Goal: Task Accomplishment & Management: Use online tool/utility

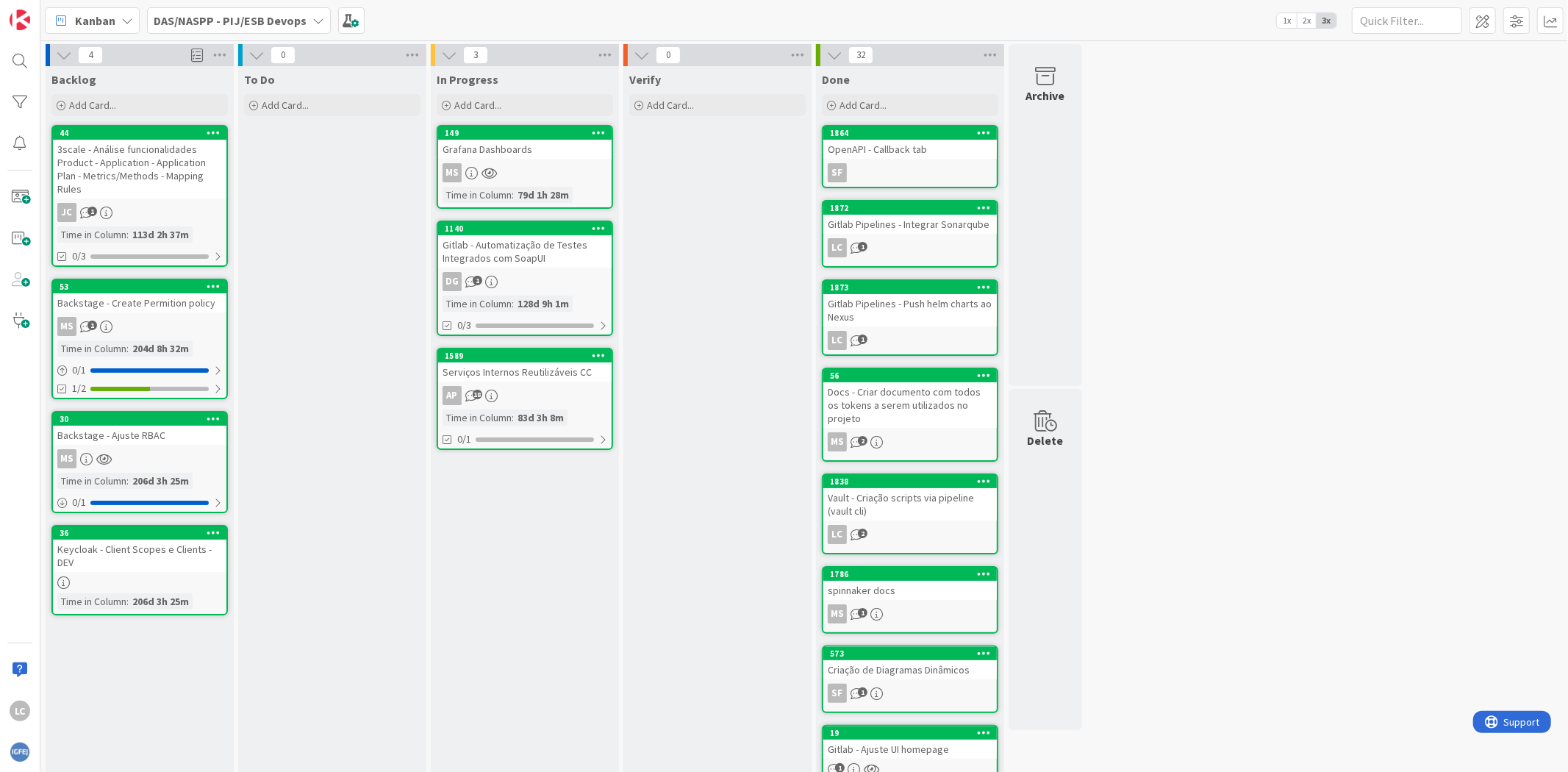
click at [724, 524] on div "Verify Add Card..." at bounding box center [717, 554] width 189 height 975
click at [649, 477] on div "Verify Add Card..." at bounding box center [717, 554] width 189 height 975
drag, startPoint x: 706, startPoint y: 206, endPoint x: 740, endPoint y: 215, distance: 35.2
click at [704, 204] on div "Verify Add Card..." at bounding box center [717, 554] width 189 height 975
click at [702, 465] on div "Verify Add Card..." at bounding box center [717, 554] width 189 height 975
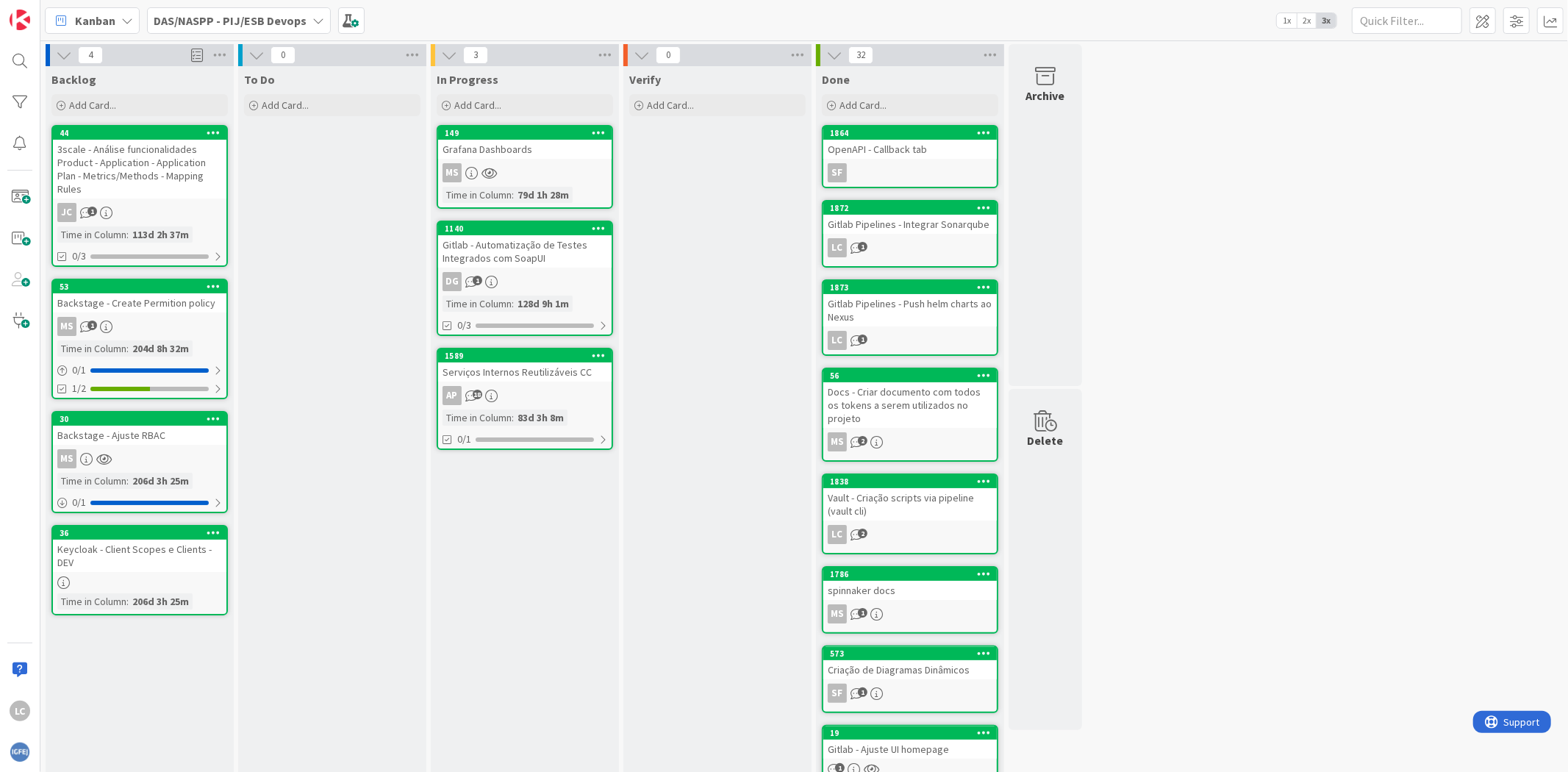
click at [723, 412] on div "Verify Add Card..." at bounding box center [717, 554] width 189 height 975
click at [739, 320] on div "Verify Add Card..." at bounding box center [717, 554] width 189 height 975
click at [652, 431] on div "Verify Add Card..." at bounding box center [717, 554] width 189 height 975
click at [701, 475] on div "Verify Add Card..." at bounding box center [717, 554] width 189 height 975
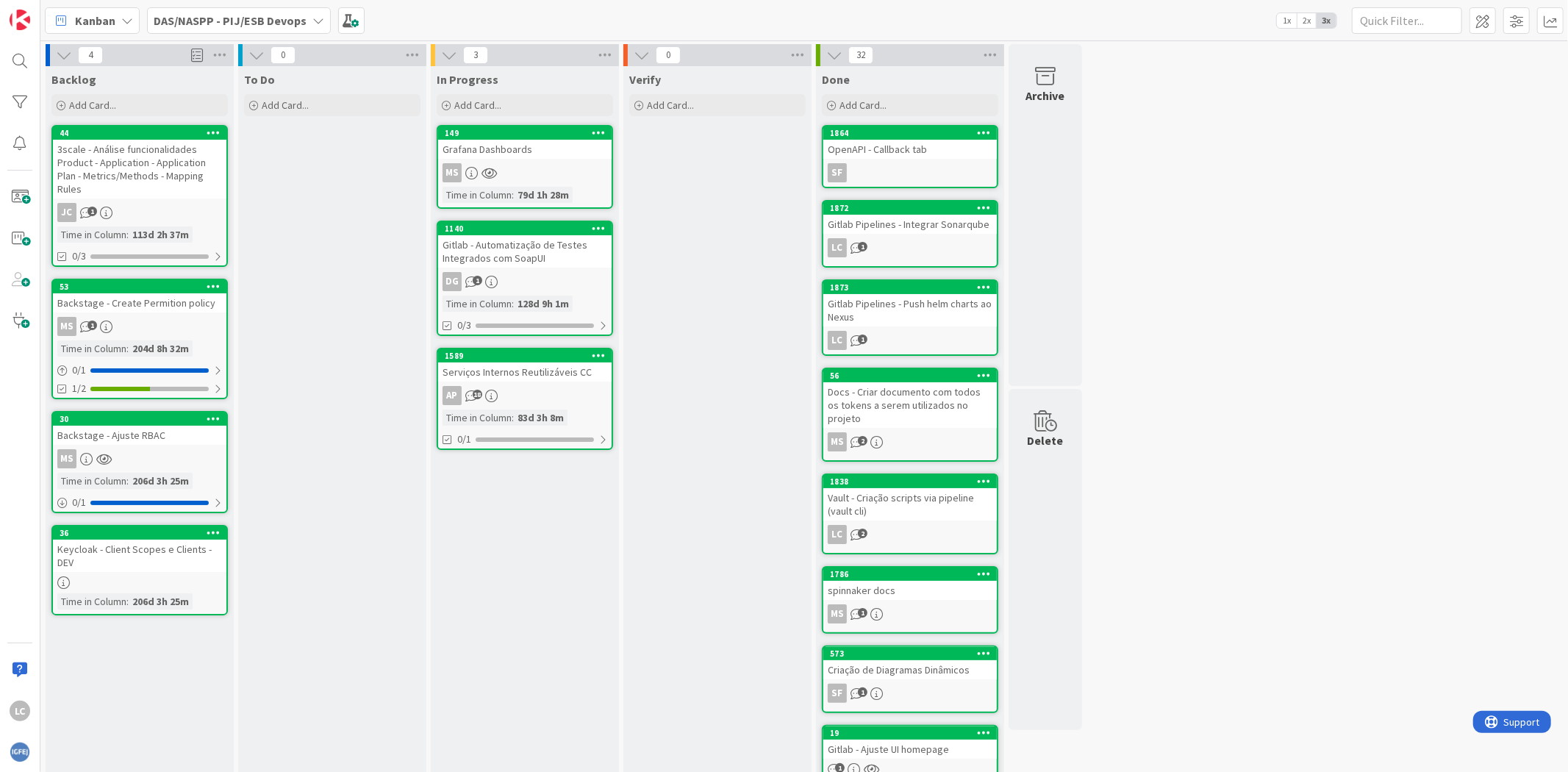
click at [662, 473] on div "Verify Add Card..." at bounding box center [717, 554] width 189 height 975
click at [679, 410] on div "Verify Add Card..." at bounding box center [717, 554] width 189 height 975
click at [369, 254] on div "To Do Add Card..." at bounding box center [332, 554] width 189 height 975
click at [364, 273] on div "To Do Add Card..." at bounding box center [332, 554] width 189 height 975
